Goal: Transaction & Acquisition: Book appointment/travel/reservation

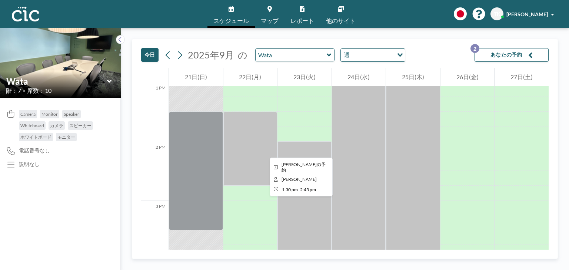
scroll to position [793, 0]
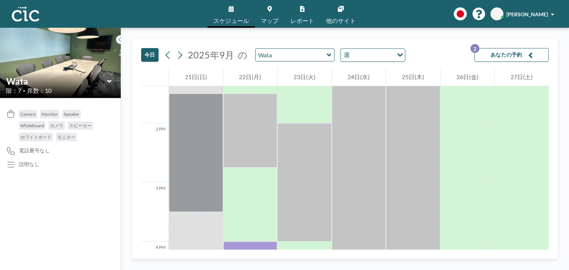
click at [236, 20] on span "スケジュール" at bounding box center [231, 21] width 36 height 6
click at [120, 39] on icon at bounding box center [120, 39] width 5 height 7
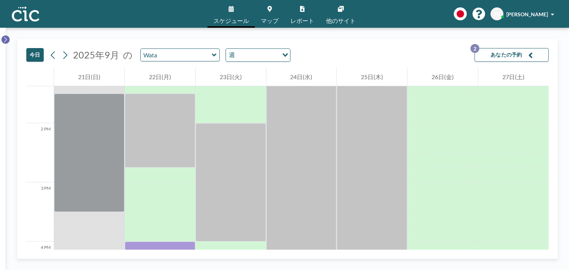
click at [7, 37] on button at bounding box center [5, 39] width 9 height 9
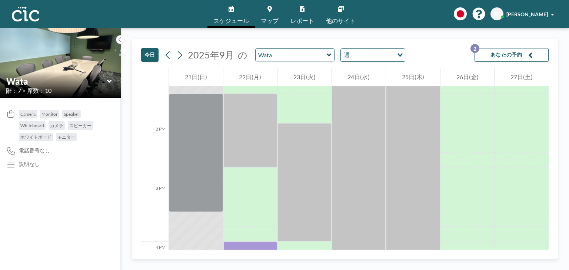
click at [21, 18] on img at bounding box center [25, 14] width 27 height 15
click at [121, 38] on icon at bounding box center [120, 39] width 5 height 7
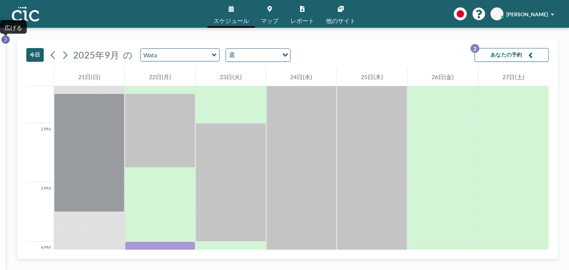
click at [6, 40] on icon at bounding box center [5, 39] width 3 height 5
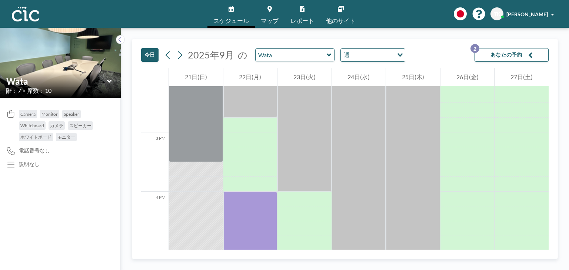
scroll to position [830, 0]
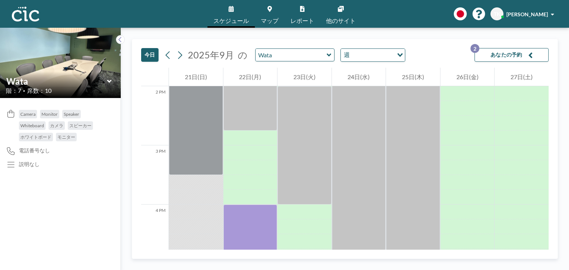
click at [528, 51] on button "あなたの予約 2" at bounding box center [512, 55] width 74 height 14
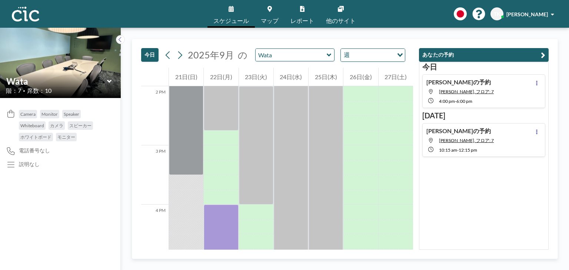
click at [546, 51] on button "あなたの予約" at bounding box center [484, 55] width 130 height 14
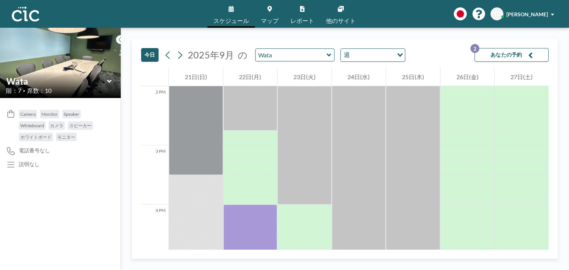
click at [140, 56] on div "[DATE] [DATE] の [PERSON_NAME] 週 Loading... あなたの予約 2 12 AM 1 AM 2 AM 3 AM 4 AM 5…" at bounding box center [345, 149] width 426 height 220
click at [162, 55] on button at bounding box center [168, 55] width 12 height 12
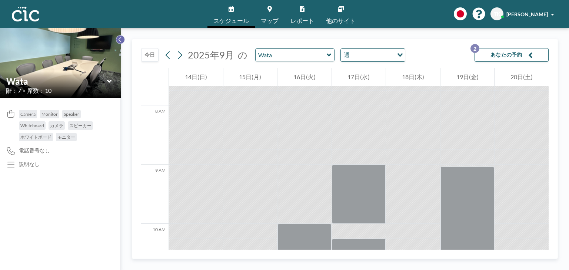
scroll to position [459, 0]
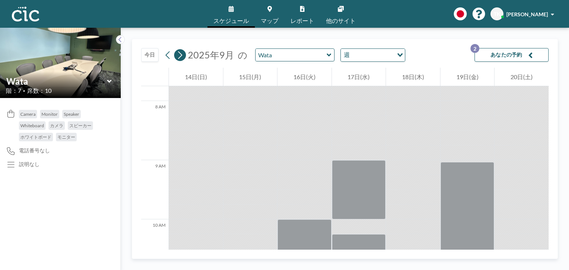
click at [181, 51] on icon at bounding box center [179, 55] width 7 height 11
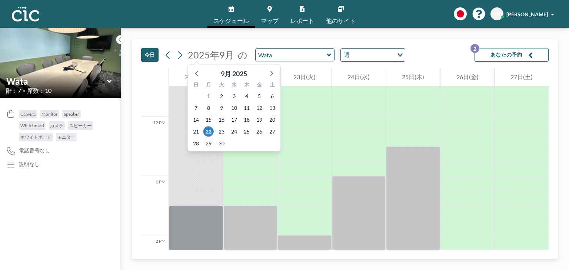
scroll to position [682, 0]
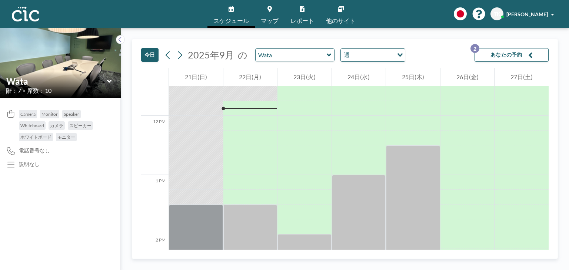
click at [304, 63] on div "[DATE] [DATE] の [PERSON_NAME] 週 Loading... あなたの予約 2" at bounding box center [345, 53] width 408 height 29
click at [313, 57] on input "text" at bounding box center [291, 55] width 71 height 12
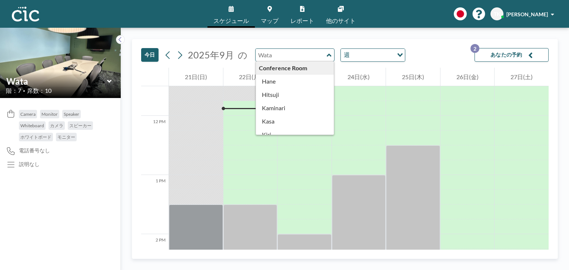
type input "Wata"
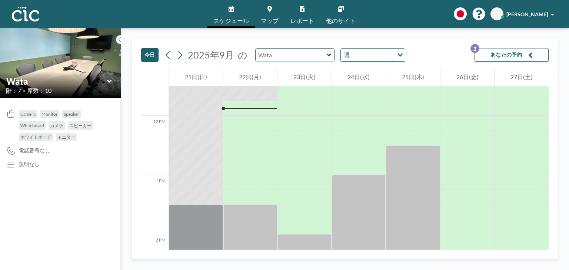
click at [322, 57] on div at bounding box center [295, 55] width 80 height 13
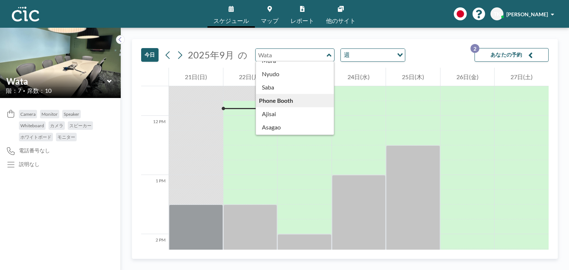
scroll to position [77, 0]
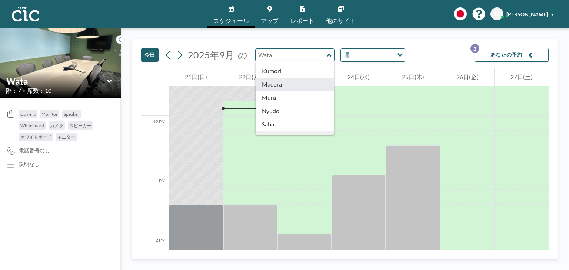
type input "Madara"
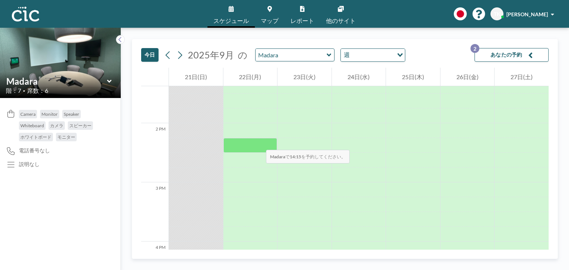
scroll to position [756, 0]
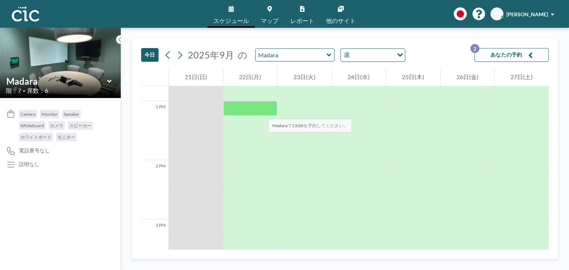
click at [261, 112] on div at bounding box center [250, 108] width 54 height 15
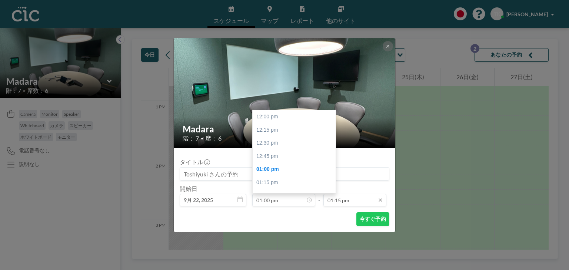
scroll to position [53, 0]
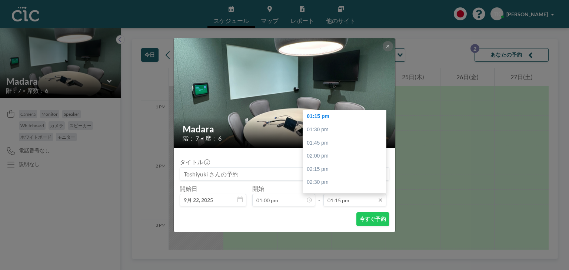
click at [335, 199] on input "01:15 pm" at bounding box center [354, 200] width 63 height 13
click at [325, 133] on div "03:00 pm" at bounding box center [346, 135] width 87 height 13
type input "03:00 pm"
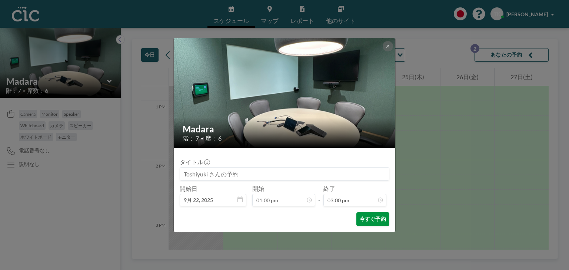
scroll to position [0, 0]
click at [375, 218] on button "今すぐ予約" at bounding box center [372, 220] width 33 height 14
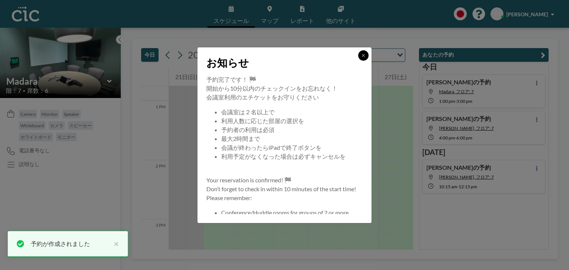
click at [365, 58] on button at bounding box center [363, 55] width 10 height 10
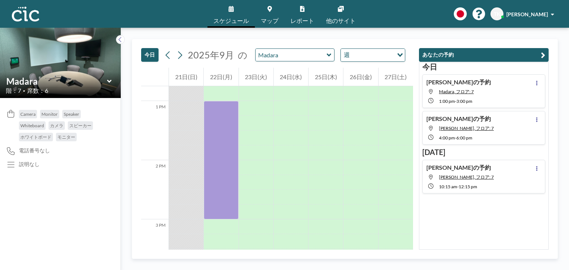
click at [402, 19] on div "スケジュール マップ レポート 他のサイト English Polski 日本語 Españ[PERSON_NAME]" at bounding box center [284, 14] width 569 height 28
